Goal: Transaction & Acquisition: Book appointment/travel/reservation

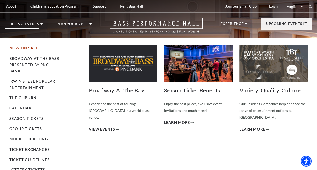
click at [33, 48] on link "Now On Sale" at bounding box center [23, 48] width 29 height 4
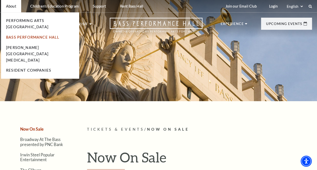
click at [19, 35] on link "Bass Performance Hall" at bounding box center [33, 37] width 54 height 4
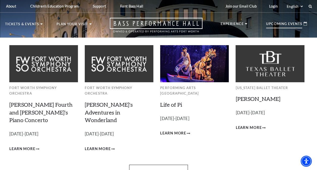
click at [280, 24] on p "Upcoming Events" at bounding box center [284, 25] width 36 height 6
click at [31, 146] on span "Learn More" at bounding box center [22, 149] width 26 height 6
click at [167, 165] on link "View Full Calendar" at bounding box center [158, 172] width 59 height 14
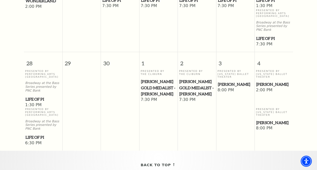
scroll to position [497, 0]
